Goal: Transaction & Acquisition: Purchase product/service

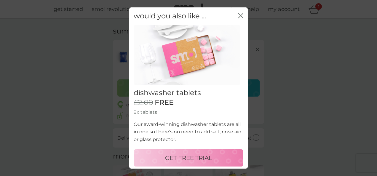
click at [178, 161] on p "GET FREE TRIAL" at bounding box center [188, 157] width 47 height 9
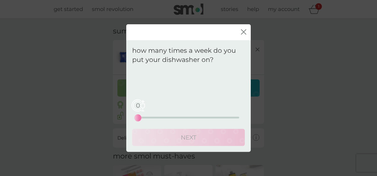
drag, startPoint x: 163, startPoint y: 113, endPoint x: 165, endPoint y: 118, distance: 5.7
click at [165, 118] on div "0 0 12.5 25" at bounding box center [188, 109] width 101 height 24
click at [165, 118] on div "0 0 12.5 25" at bounding box center [188, 118] width 101 height 2
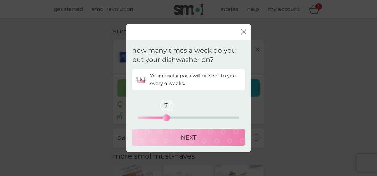
click at [176, 136] on div "NEXT" at bounding box center [188, 137] width 101 height 9
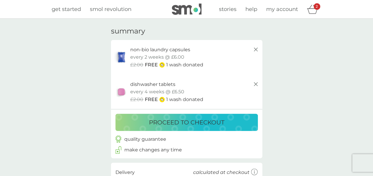
click at [195, 121] on p "proceed to checkout" at bounding box center [186, 122] width 75 height 9
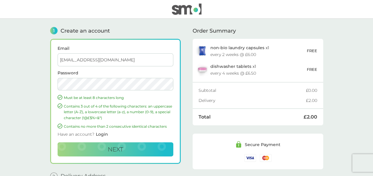
click at [72, 59] on input "yoana@clubright.co.uk" at bounding box center [116, 59] width 116 height 13
type input "yoana1@clubright.co.uk"
click at [98, 146] on button "Next" at bounding box center [116, 149] width 116 height 14
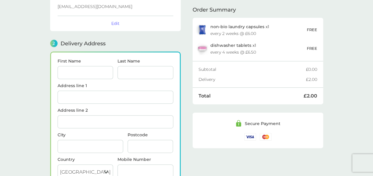
scroll to position [45, 0]
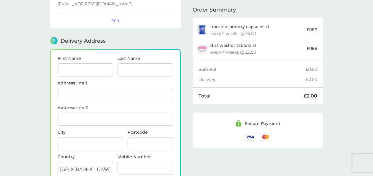
click at [85, 68] on input "First Name" at bounding box center [86, 70] width 56 height 13
type input "Yoana"
type input "Yordanova"
type input "5 Elizabeth Road"
type input "Haywards Heath"
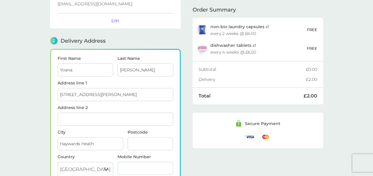
type input "RH16 4ZT"
type input "07857901092"
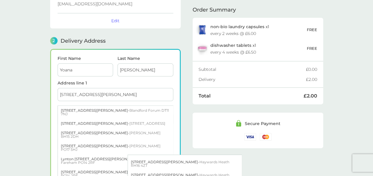
scroll to position [24, 0]
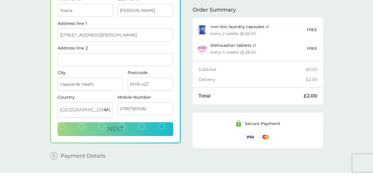
scroll to position [105, 0]
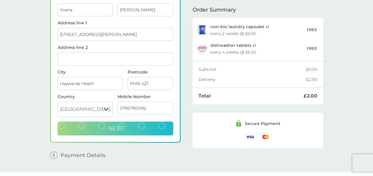
click at [125, 127] on button "Next" at bounding box center [116, 129] width 116 height 14
checkbox input "true"
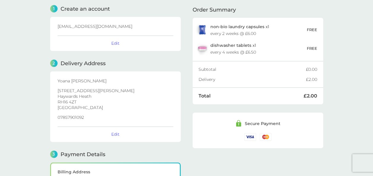
scroll to position [0, 0]
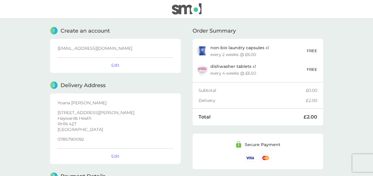
click at [186, 8] on img at bounding box center [187, 8] width 30 height 11
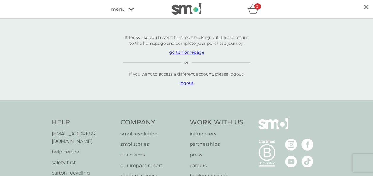
click at [193, 53] on p "go to homepage" at bounding box center [187, 52] width 128 height 6
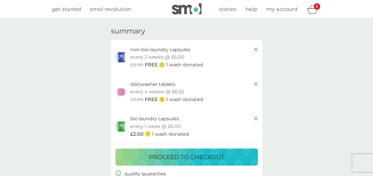
click at [258, 51] on icon at bounding box center [255, 49] width 7 height 7
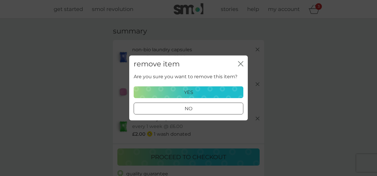
click at [243, 61] on div "close" at bounding box center [240, 64] width 5 height 9
click at [240, 64] on icon "close" at bounding box center [240, 63] width 2 height 5
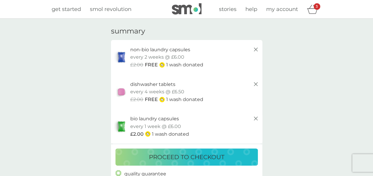
click at [210, 161] on p "proceed to checkout" at bounding box center [186, 157] width 75 height 9
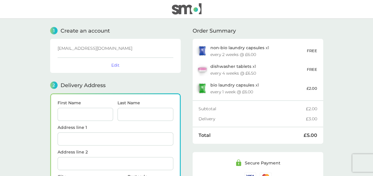
click at [240, 71] on div "every 4 weeks @ £6.50" at bounding box center [233, 73] width 46 height 4
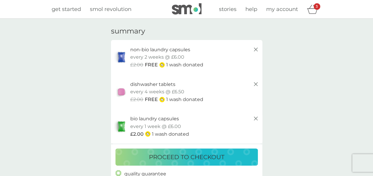
click at [254, 119] on icon at bounding box center [255, 118] width 7 height 7
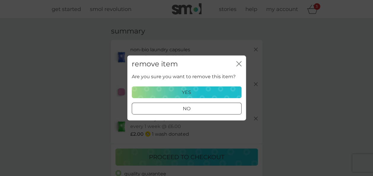
click at [188, 91] on p "yes" at bounding box center [186, 93] width 9 height 8
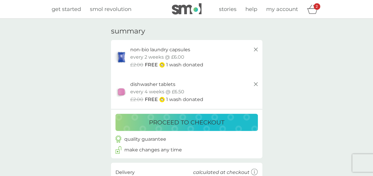
click at [240, 42] on div "non-bio laundry capsules trial pack every 2 weeks @ £6.00 £2.00 FREE 1 wash don…" at bounding box center [186, 57] width 151 height 35
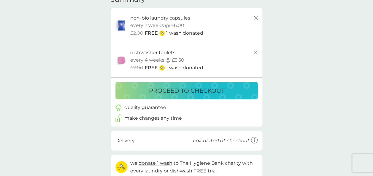
scroll to position [31, 0]
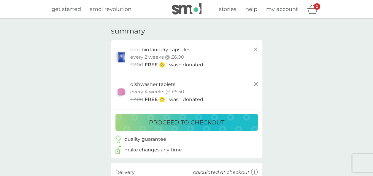
click at [255, 82] on icon at bounding box center [255, 84] width 7 height 7
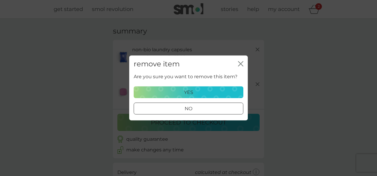
click at [193, 92] on div "yes" at bounding box center [189, 93] width 102 height 8
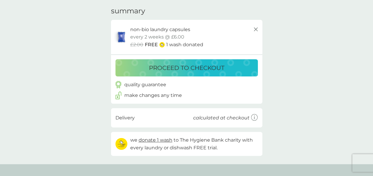
scroll to position [20, 0]
click at [192, 69] on p "proceed to checkout" at bounding box center [186, 67] width 75 height 9
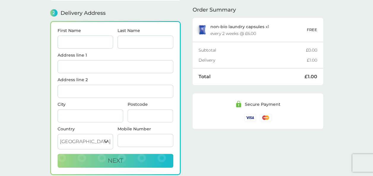
scroll to position [72, 0]
click at [82, 38] on input "First Name" at bounding box center [86, 42] width 56 height 13
type input "Yoana"
type input "Yordanova"
type input "5 Elizabeth Road"
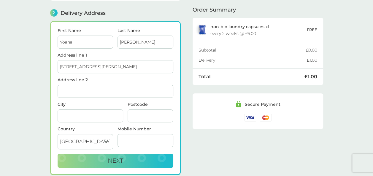
type input "Haywards Heath"
type input "RH16 4ZT"
type input "07857901092"
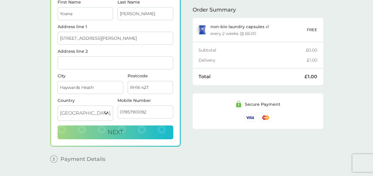
scroll to position [101, 0]
click at [125, 133] on button "Next" at bounding box center [116, 132] width 116 height 14
checkbox input "true"
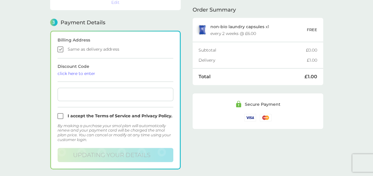
scroll to position [163, 0]
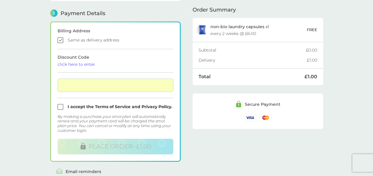
click at [58, 106] on input "checkbox" at bounding box center [116, 107] width 116 height 6
checkbox input "true"
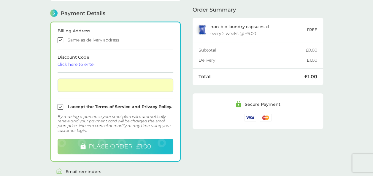
click at [111, 145] on span "PLACE ORDER - £1.00" at bounding box center [120, 146] width 62 height 7
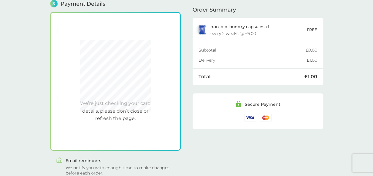
scroll to position [172, 0]
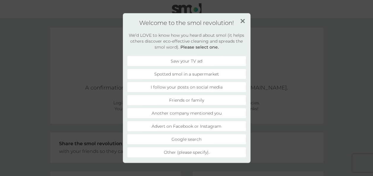
scroll to position [6, 0]
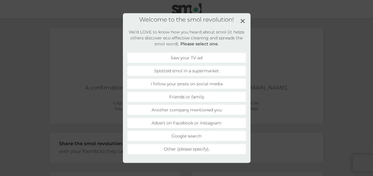
click at [188, 74] on li "Spotted smol in a supermarket" at bounding box center [186, 71] width 119 height 10
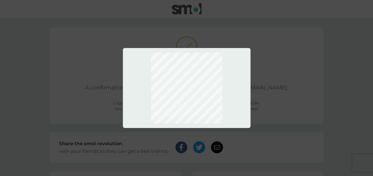
scroll to position [0, 0]
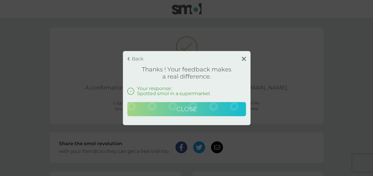
click at [208, 113] on button "Close" at bounding box center [186, 109] width 119 height 14
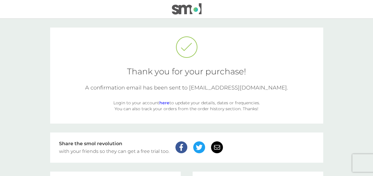
click at [166, 104] on link "here" at bounding box center [164, 102] width 10 height 5
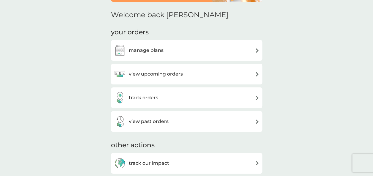
scroll to position [66, 0]
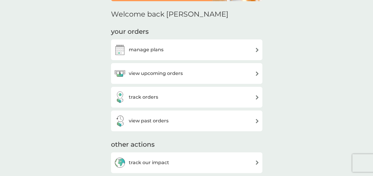
click at [178, 44] on div "manage plans" at bounding box center [186, 50] width 145 height 12
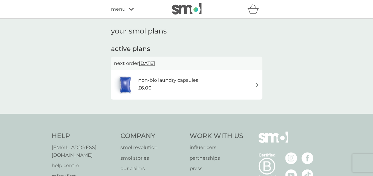
click at [256, 82] on div "non-bio laundry capsules £6.00" at bounding box center [186, 84] width 145 height 21
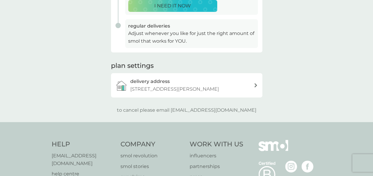
scroll to position [152, 0]
click at [228, 110] on p "to cancel please email [EMAIL_ADDRESS][DOMAIN_NAME]" at bounding box center [186, 110] width 139 height 8
drag, startPoint x: 228, startPoint y: 110, endPoint x: 247, endPoint y: 113, distance: 19.9
click at [247, 113] on div "to cancel please email [EMAIL_ADDRESS][DOMAIN_NAME]" at bounding box center [186, 110] width 151 height 8
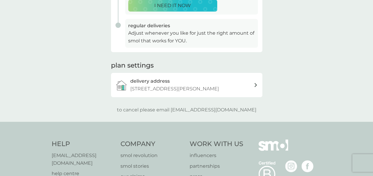
scroll to position [168, 0]
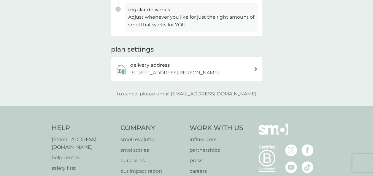
click at [221, 96] on p "to cancel please email [EMAIL_ADDRESS][DOMAIN_NAME]" at bounding box center [186, 94] width 139 height 8
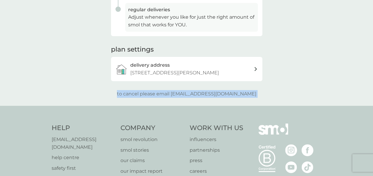
click at [221, 96] on p "to cancel please email [EMAIL_ADDRESS][DOMAIN_NAME]" at bounding box center [186, 94] width 139 height 8
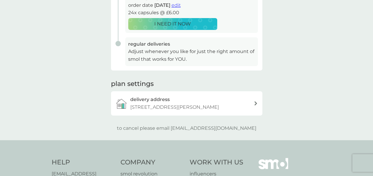
scroll to position [138, 0]
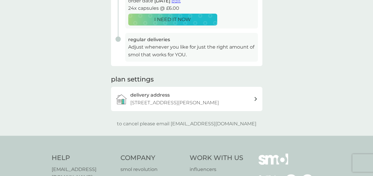
click at [240, 125] on p "to cancel please email [EMAIL_ADDRESS][DOMAIN_NAME]" at bounding box center [186, 124] width 139 height 8
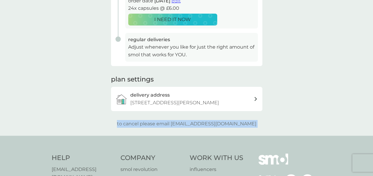
click at [240, 125] on p "to cancel please email [EMAIL_ADDRESS][DOMAIN_NAME]" at bounding box center [186, 124] width 139 height 8
click at [253, 126] on div "to cancel please email [EMAIL_ADDRESS][DOMAIN_NAME]" at bounding box center [186, 124] width 151 height 8
drag, startPoint x: 247, startPoint y: 125, endPoint x: 183, endPoint y: 123, distance: 64.1
click at [183, 123] on div "to cancel please email [EMAIL_ADDRESS][DOMAIN_NAME]" at bounding box center [186, 124] width 151 height 8
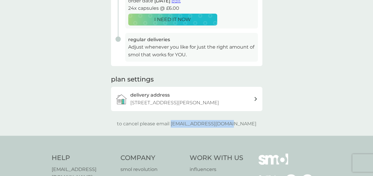
copy p "[EMAIL_ADDRESS][DOMAIN_NAME]"
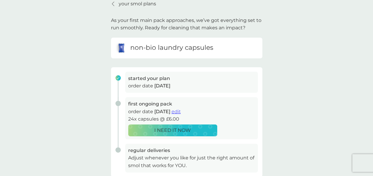
scroll to position [19, 0]
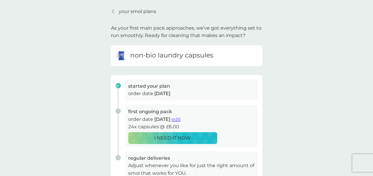
click at [181, 118] on span "edit" at bounding box center [176, 120] width 9 height 6
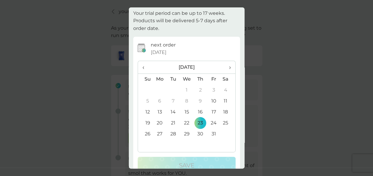
scroll to position [29, 0]
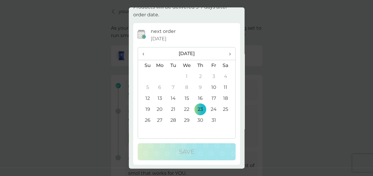
click at [225, 52] on span "›" at bounding box center [228, 53] width 6 height 12
click at [183, 100] on td "14" at bounding box center [187, 98] width 14 height 11
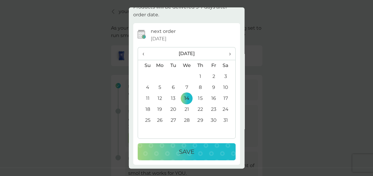
click at [188, 159] on button "Save" at bounding box center [187, 151] width 98 height 17
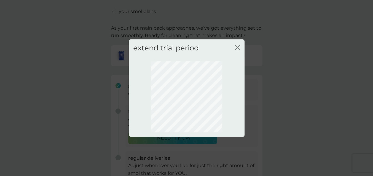
scroll to position [0, 0]
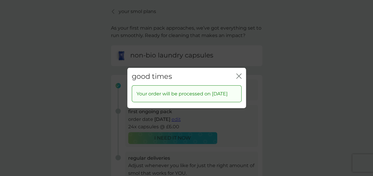
click at [241, 73] on div "good times close" at bounding box center [186, 77] width 119 height 18
click at [239, 74] on icon "close" at bounding box center [240, 76] width 2 height 5
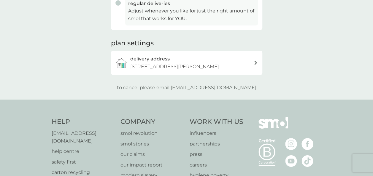
scroll to position [176, 0]
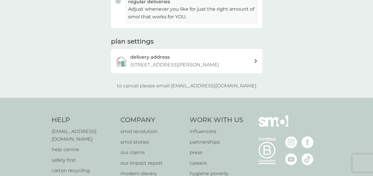
click at [206, 86] on p "to cancel please email [EMAIL_ADDRESS][DOMAIN_NAME]" at bounding box center [186, 86] width 139 height 8
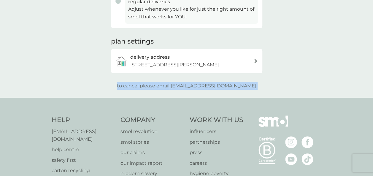
click at [206, 86] on p "to cancel please email [EMAIL_ADDRESS][DOMAIN_NAME]" at bounding box center [186, 86] width 139 height 8
drag, startPoint x: 206, startPoint y: 86, endPoint x: 239, endPoint y: 81, distance: 33.1
click at [245, 84] on div "to cancel please email [EMAIL_ADDRESS][DOMAIN_NAME]" at bounding box center [186, 86] width 151 height 8
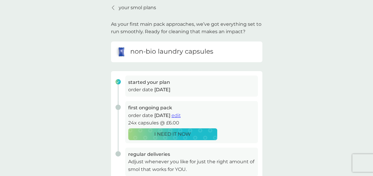
scroll to position [0, 0]
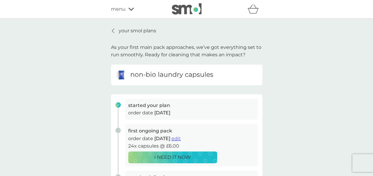
click at [193, 14] on img at bounding box center [187, 8] width 30 height 11
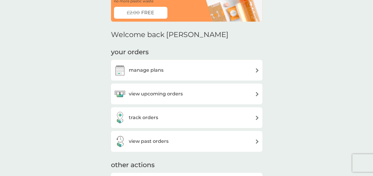
scroll to position [49, 0]
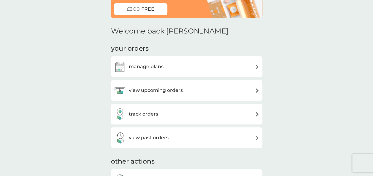
click at [188, 69] on div "manage plans" at bounding box center [186, 67] width 145 height 12
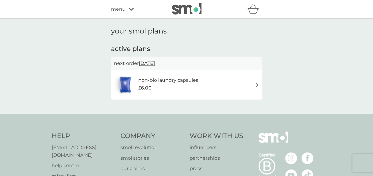
click at [259, 87] on div "non-bio laundry capsules £6.00" at bounding box center [186, 85] width 151 height 30
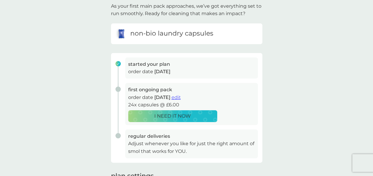
scroll to position [42, 0]
click at [181, 97] on span "edit" at bounding box center [176, 97] width 9 height 6
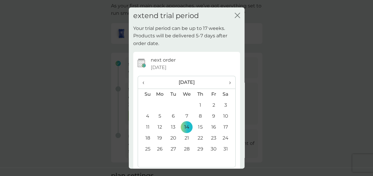
scroll to position [0, 0]
click at [235, 17] on icon "close" at bounding box center [237, 15] width 5 height 5
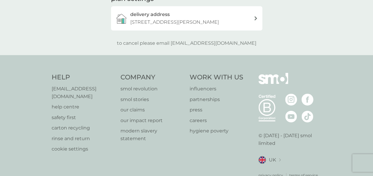
scroll to position [219, 0]
drag, startPoint x: 49, startPoint y: 90, endPoint x: 110, endPoint y: 91, distance: 61.7
click at [110, 91] on div "Help help@smolproducts.com help centre safety first carton recycling rinse and …" at bounding box center [186, 125] width 373 height 141
copy p "[EMAIL_ADDRESS][DOMAIN_NAME]"
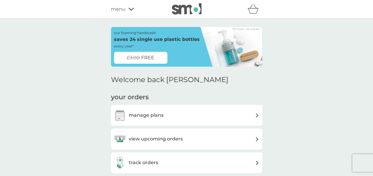
click at [185, 50] on div "our foaming handwash saves 24 single use plastic bottles every year* £3.00 FREE" at bounding box center [157, 47] width 86 height 40
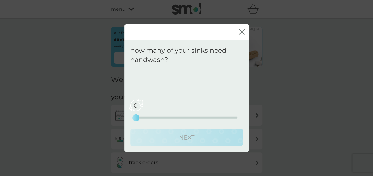
click at [246, 30] on div "close" at bounding box center [186, 32] width 125 height 16
click at [144, 119] on div "0 0 2.5 5" at bounding box center [186, 109] width 101 height 24
click at [144, 117] on div "0 0 2.5 5" at bounding box center [186, 118] width 101 height 2
click at [136, 118] on div "0" at bounding box center [136, 118] width 2 height 2
click at [158, 120] on div "0 0 2.5 5" at bounding box center [186, 109] width 101 height 24
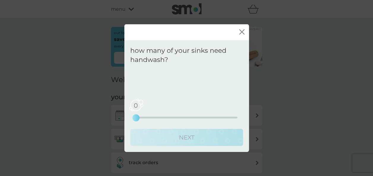
click at [156, 119] on div "0 0 2.5 5" at bounding box center [186, 109] width 101 height 24
drag, startPoint x: 137, startPoint y: 119, endPoint x: 143, endPoint y: 119, distance: 5.9
click at [143, 119] on div "0 0 2.5 5" at bounding box center [186, 109] width 101 height 24
click at [242, 31] on icon "close" at bounding box center [243, 31] width 2 height 5
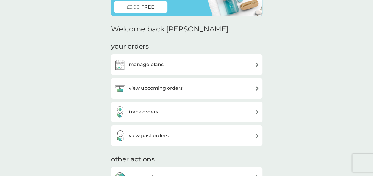
scroll to position [51, 0]
click at [181, 91] on h3 "view upcoming orders" at bounding box center [156, 88] width 54 height 8
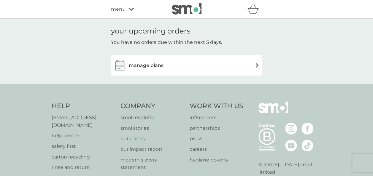
click at [174, 71] on div "manage plans" at bounding box center [186, 65] width 145 height 12
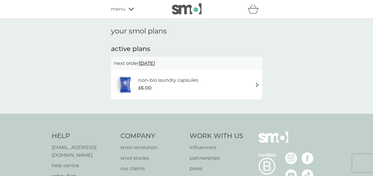
click at [253, 88] on div "non-bio laundry capsules £6.00" at bounding box center [186, 84] width 145 height 21
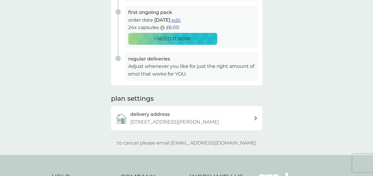
scroll to position [121, 0]
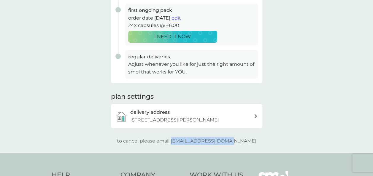
drag, startPoint x: 245, startPoint y: 140, endPoint x: 184, endPoint y: 141, distance: 60.2
click at [184, 141] on div "to cancel please email [EMAIL_ADDRESS][DOMAIN_NAME]" at bounding box center [186, 141] width 151 height 8
copy p "[EMAIL_ADDRESS][DOMAIN_NAME]"
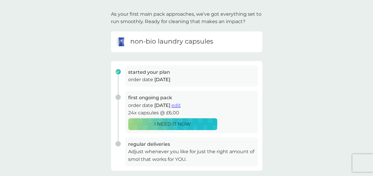
scroll to position [0, 0]
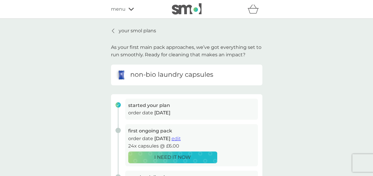
click at [126, 29] on p "your smol plans" at bounding box center [137, 31] width 37 height 8
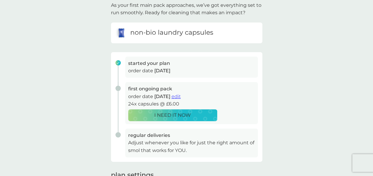
scroll to position [43, 0]
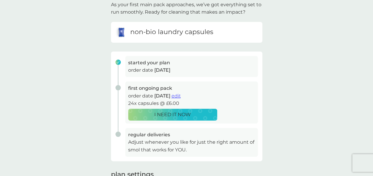
click at [170, 69] on span "[DATE]" at bounding box center [162, 70] width 16 height 6
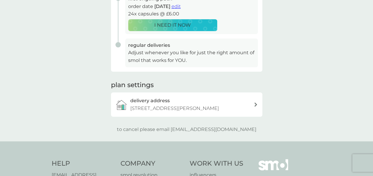
scroll to position [134, 0]
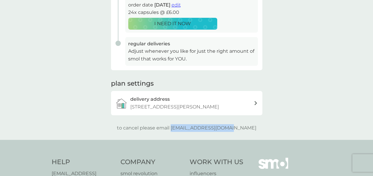
drag, startPoint x: 245, startPoint y: 127, endPoint x: 183, endPoint y: 127, distance: 61.4
click at [183, 127] on div "to cancel please email [EMAIL_ADDRESS][DOMAIN_NAME]" at bounding box center [186, 128] width 151 height 8
copy p "[EMAIL_ADDRESS][DOMAIN_NAME]"
